Goal: Navigation & Orientation: Find specific page/section

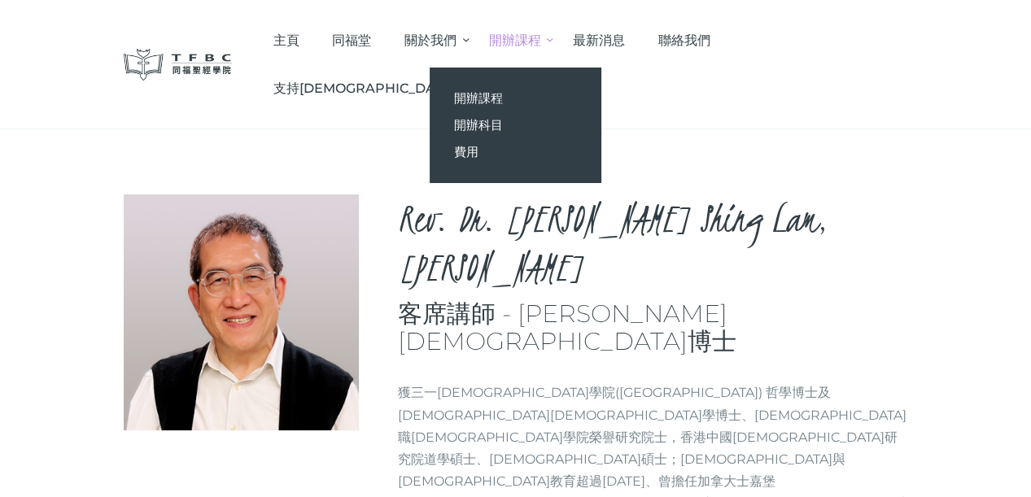
click at [541, 41] on span "開辦課程" at bounding box center [515, 40] width 52 height 15
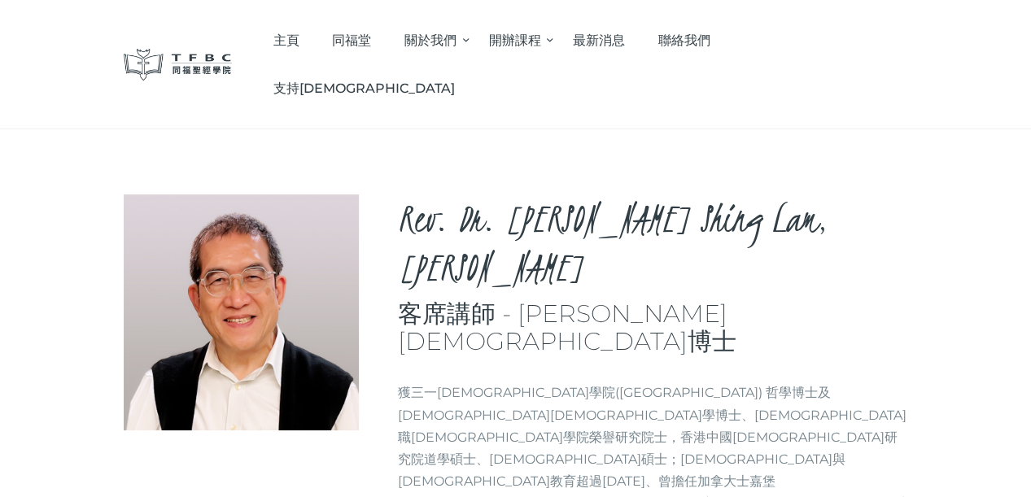
click at [503, 279] on h2 "Rev. Dr. [PERSON_NAME] Shing Lam, [PERSON_NAME]" at bounding box center [653, 243] width 510 height 98
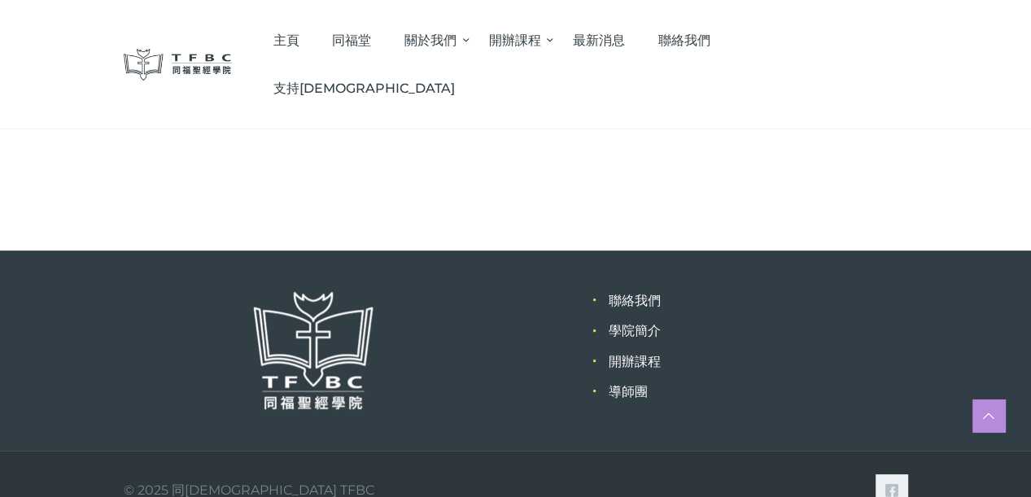
scroll to position [394, 0]
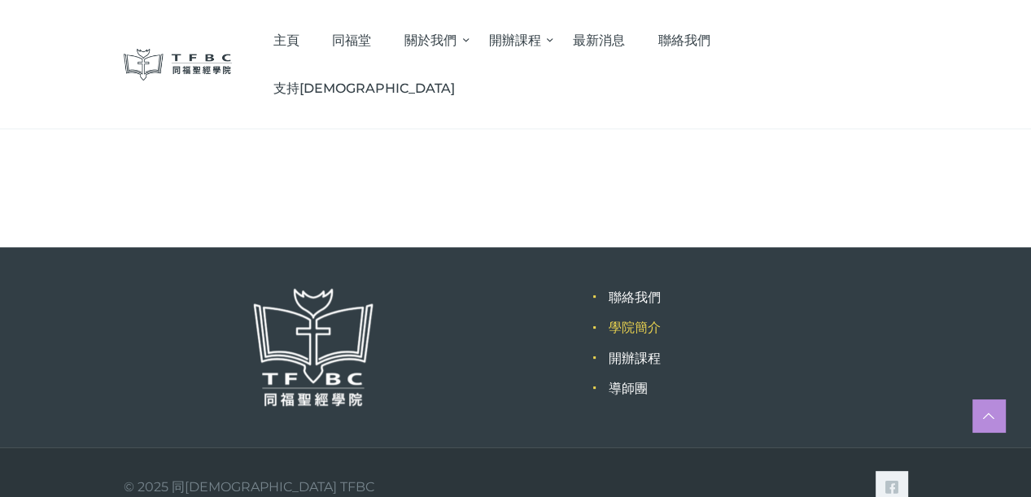
click at [643, 320] on link "學院簡介" at bounding box center [634, 327] width 52 height 15
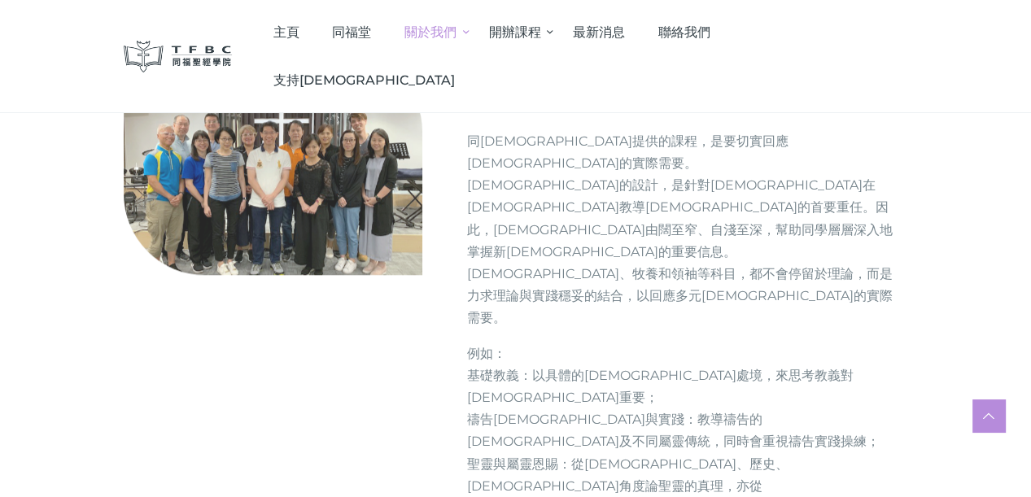
scroll to position [1307, 0]
